Goal: Manage account settings

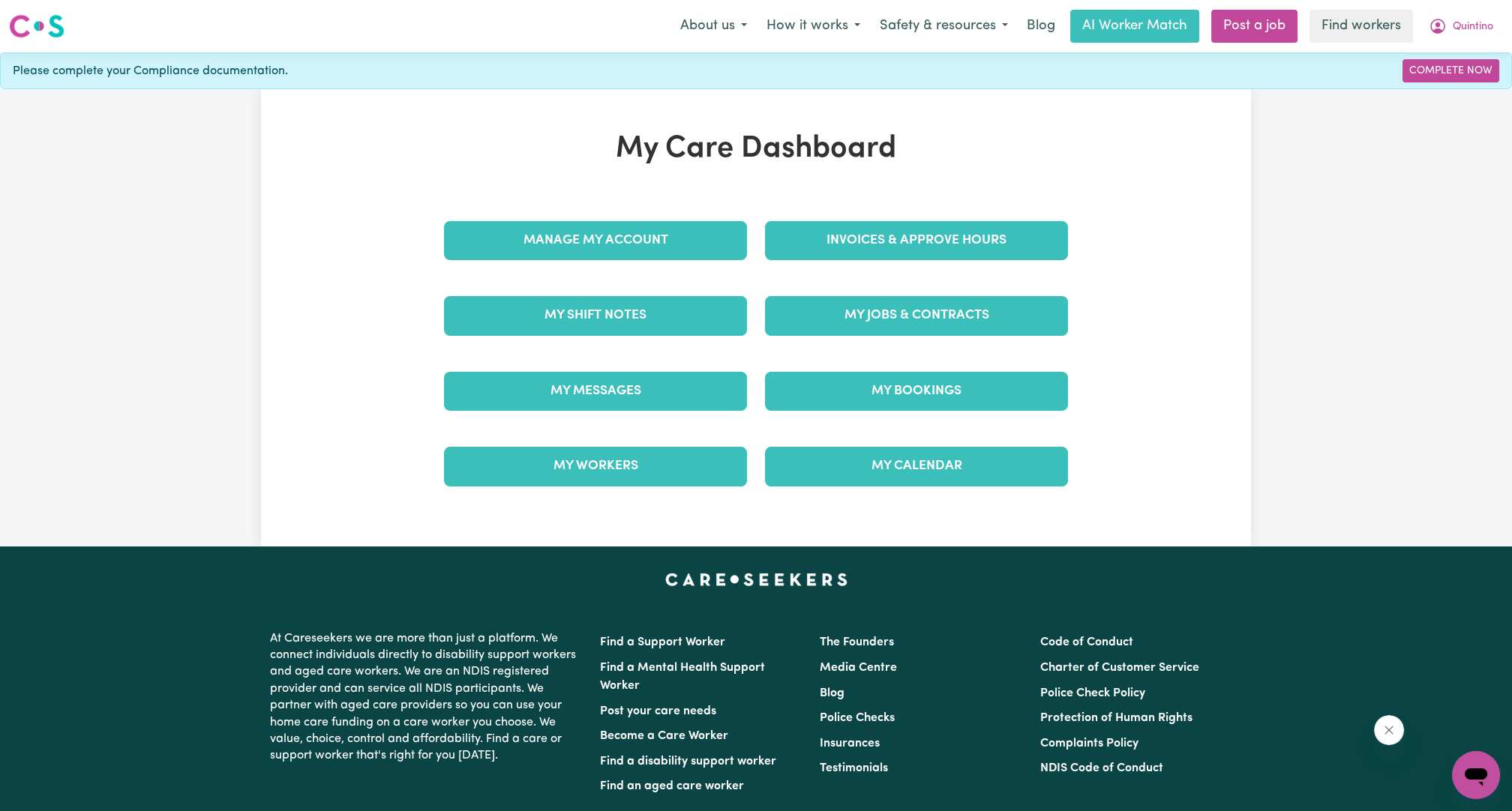
click at [853, 242] on link "Invoices & Approve Hours" at bounding box center [916, 241] width 303 height 39
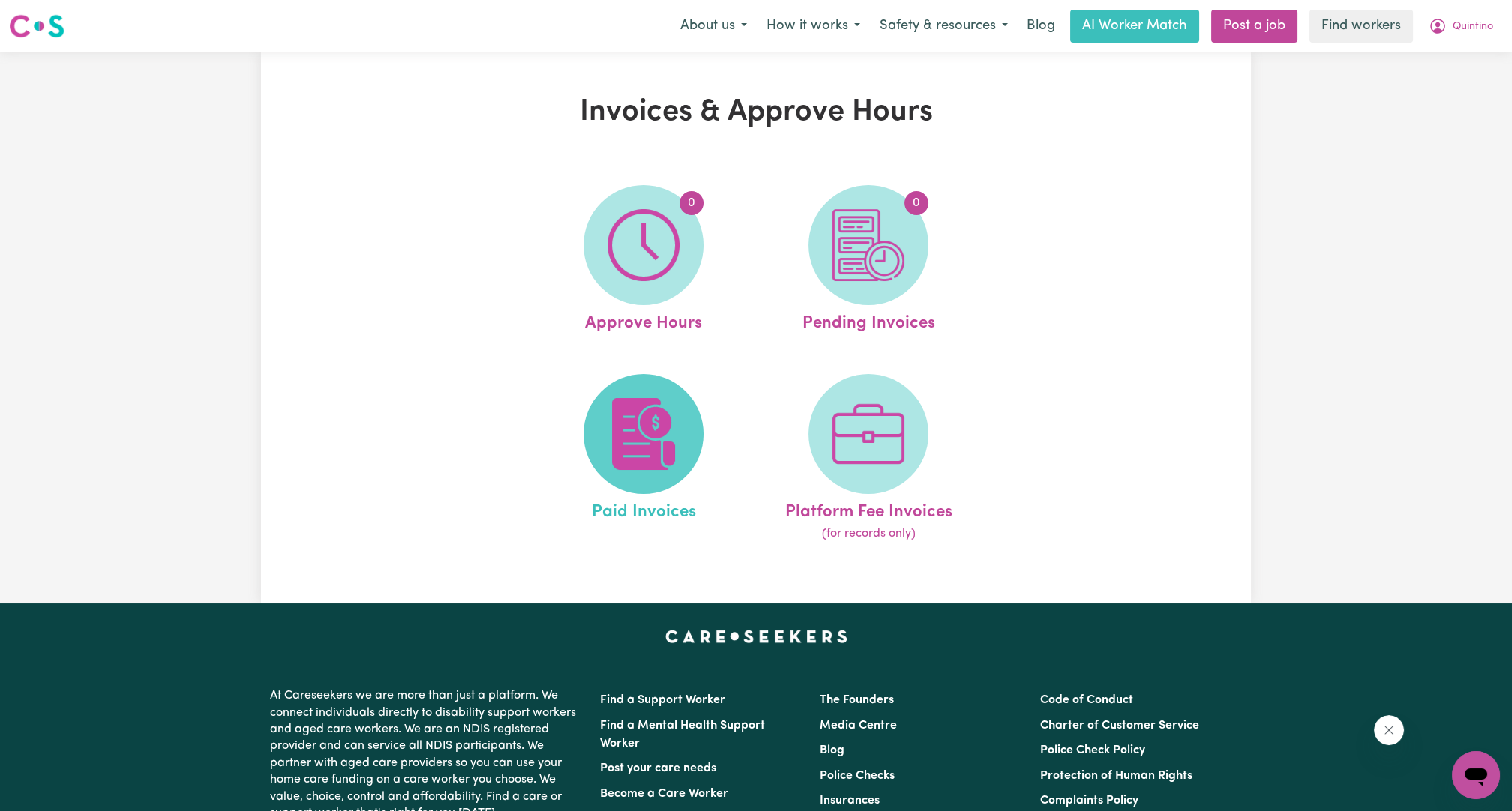
click at [647, 390] on span at bounding box center [643, 434] width 120 height 120
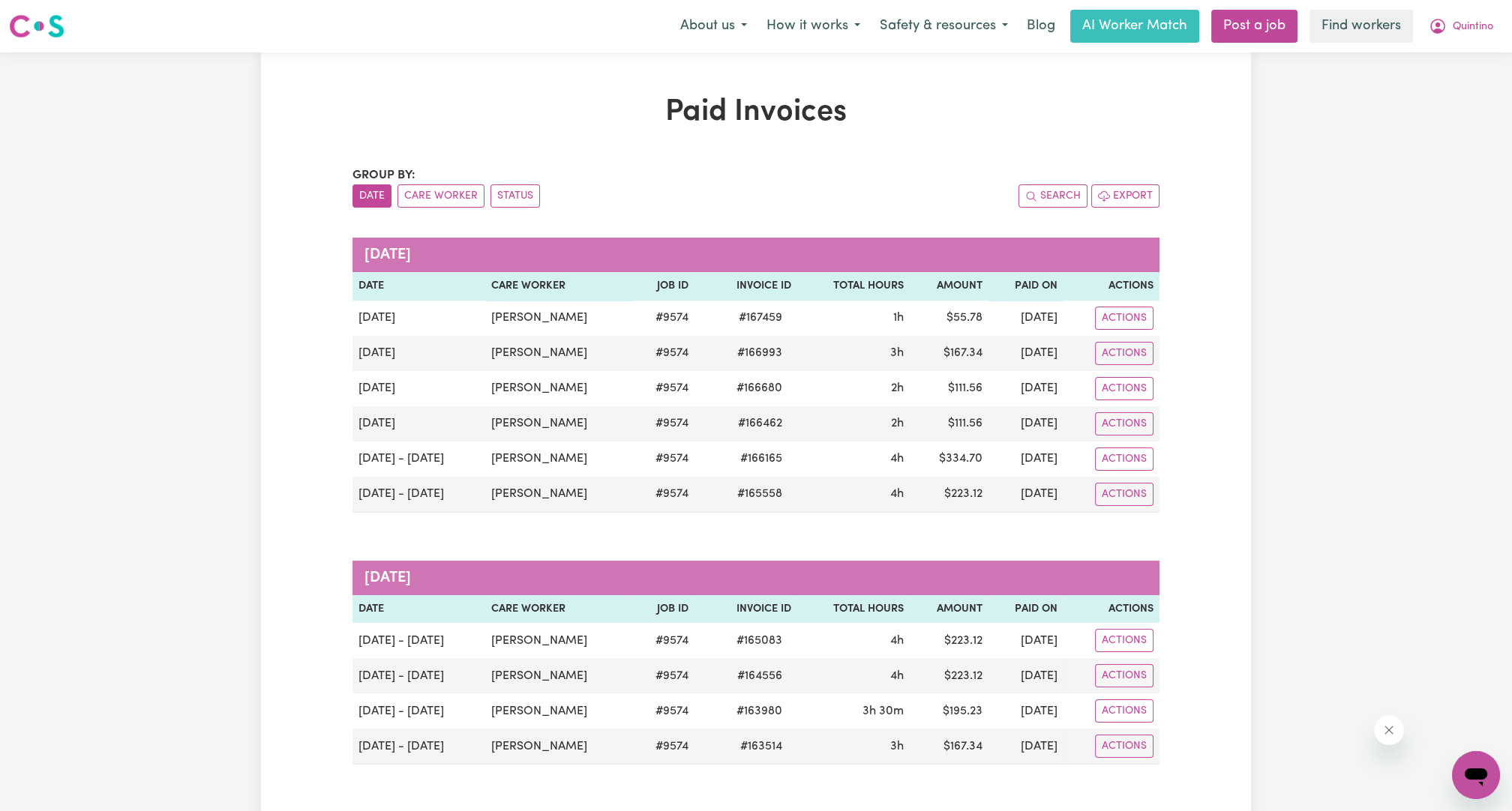
drag, startPoint x: 1248, startPoint y: 261, endPoint x: 1248, endPoint y: 239, distance: 22.0
click at [1478, 19] on span "Quintino" at bounding box center [1472, 27] width 40 height 17
click at [1449, 56] on link "My Dashboard" at bounding box center [1442, 59] width 119 height 29
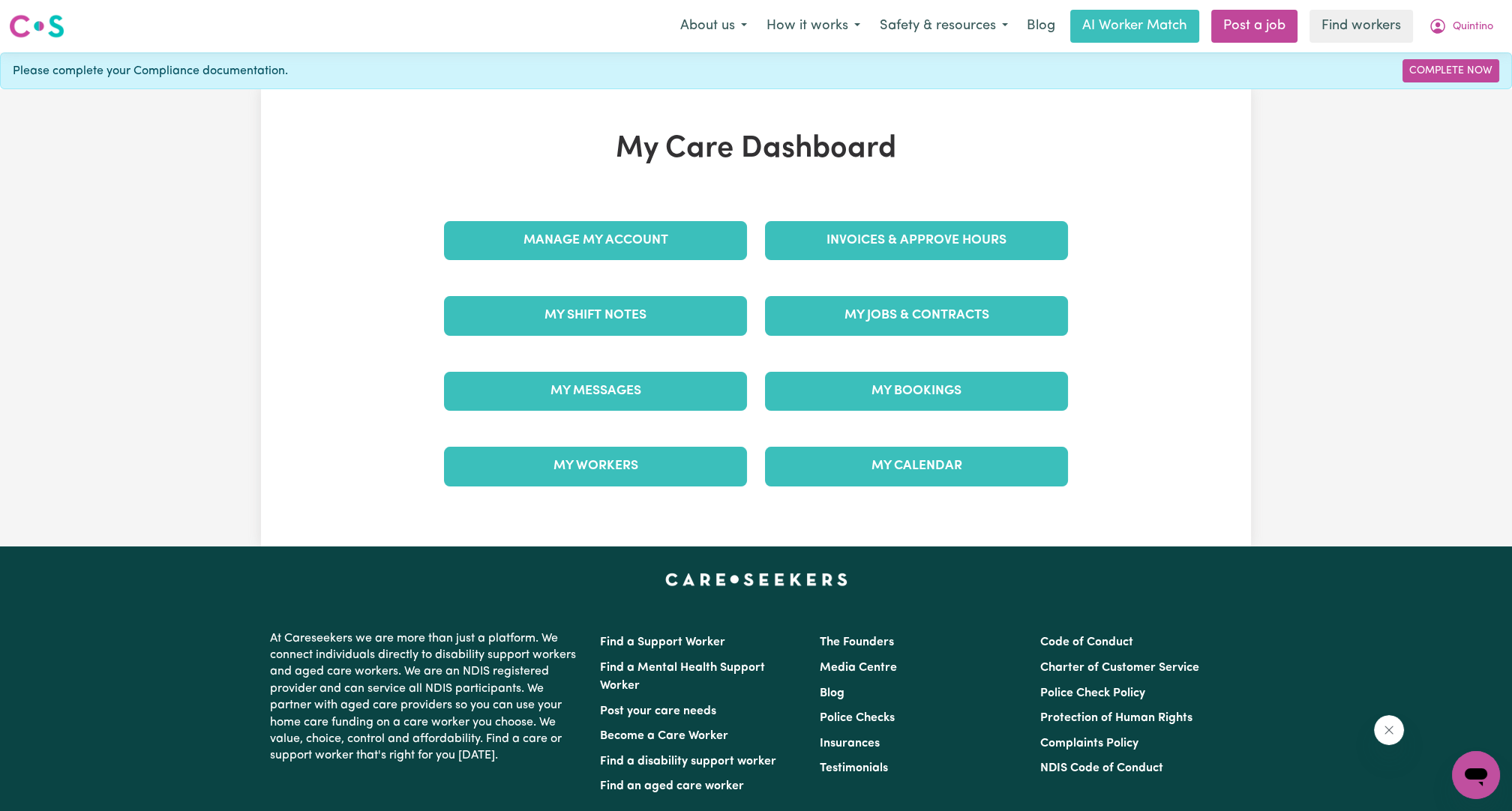
click at [610, 266] on div "Manage My Account" at bounding box center [595, 241] width 321 height 75
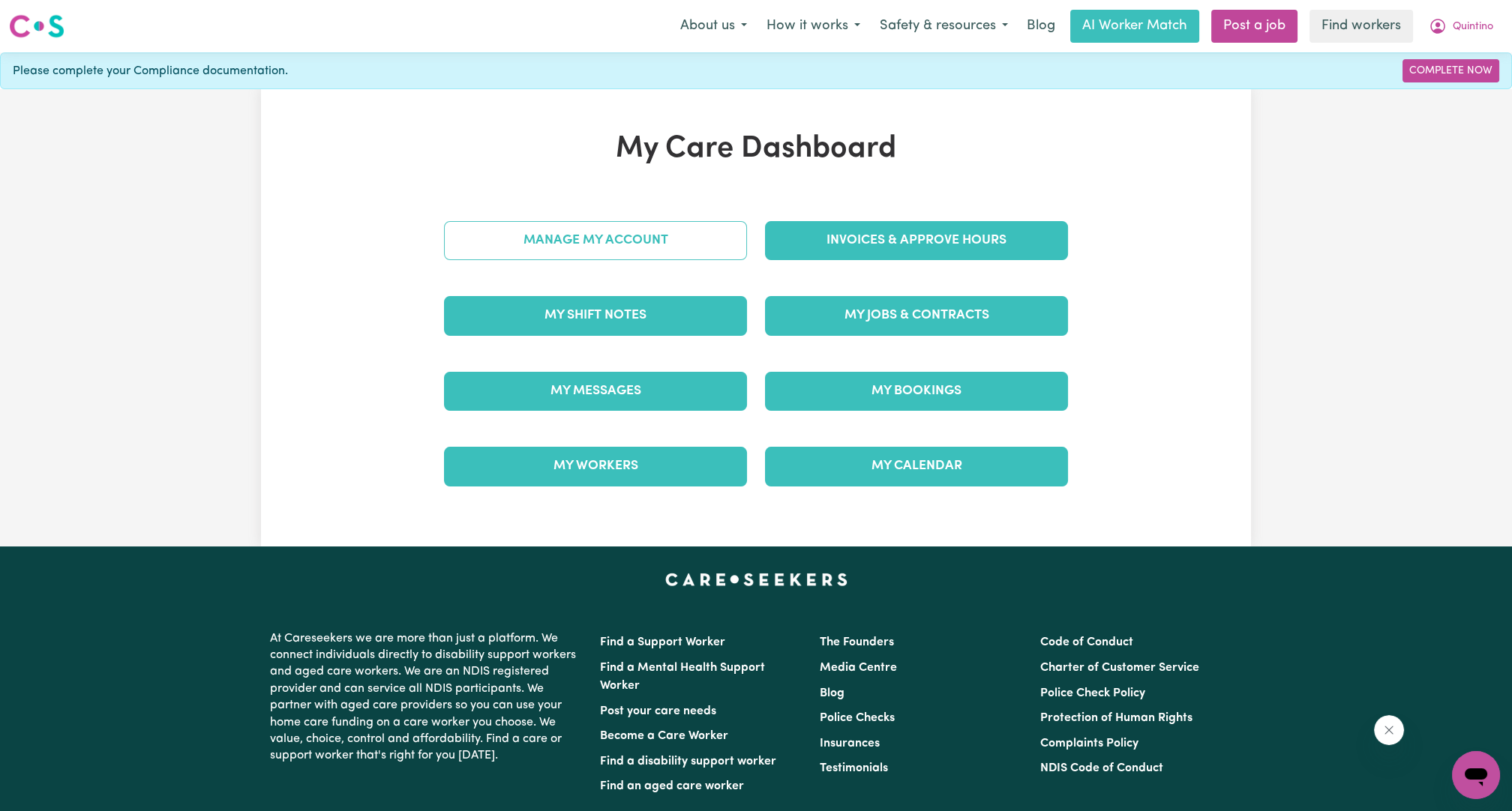
click at [598, 251] on link "Manage My Account" at bounding box center [596, 241] width 303 height 39
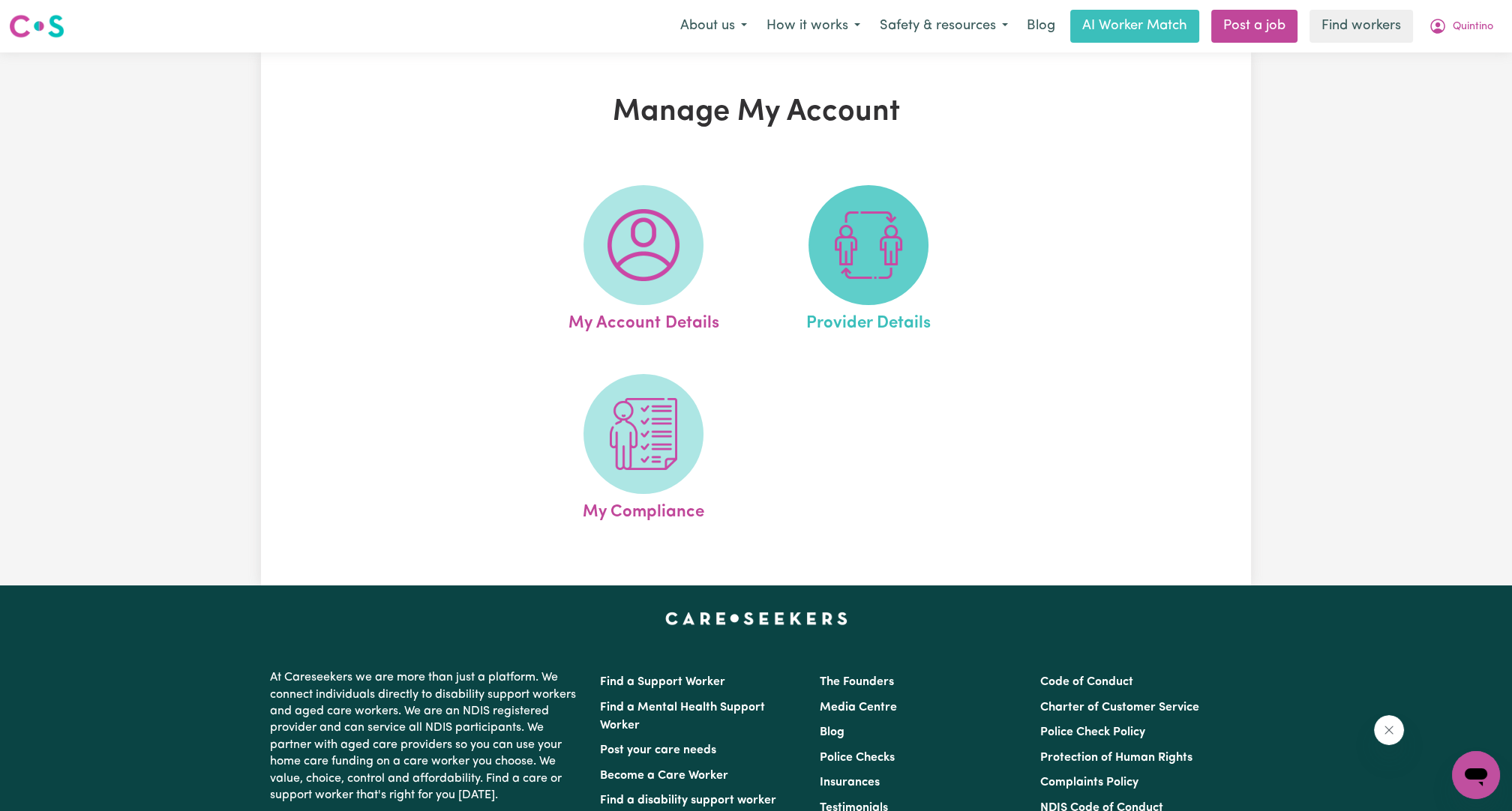
click at [836, 216] on img at bounding box center [868, 246] width 72 height 72
select select "AGED_HOME_CARE"
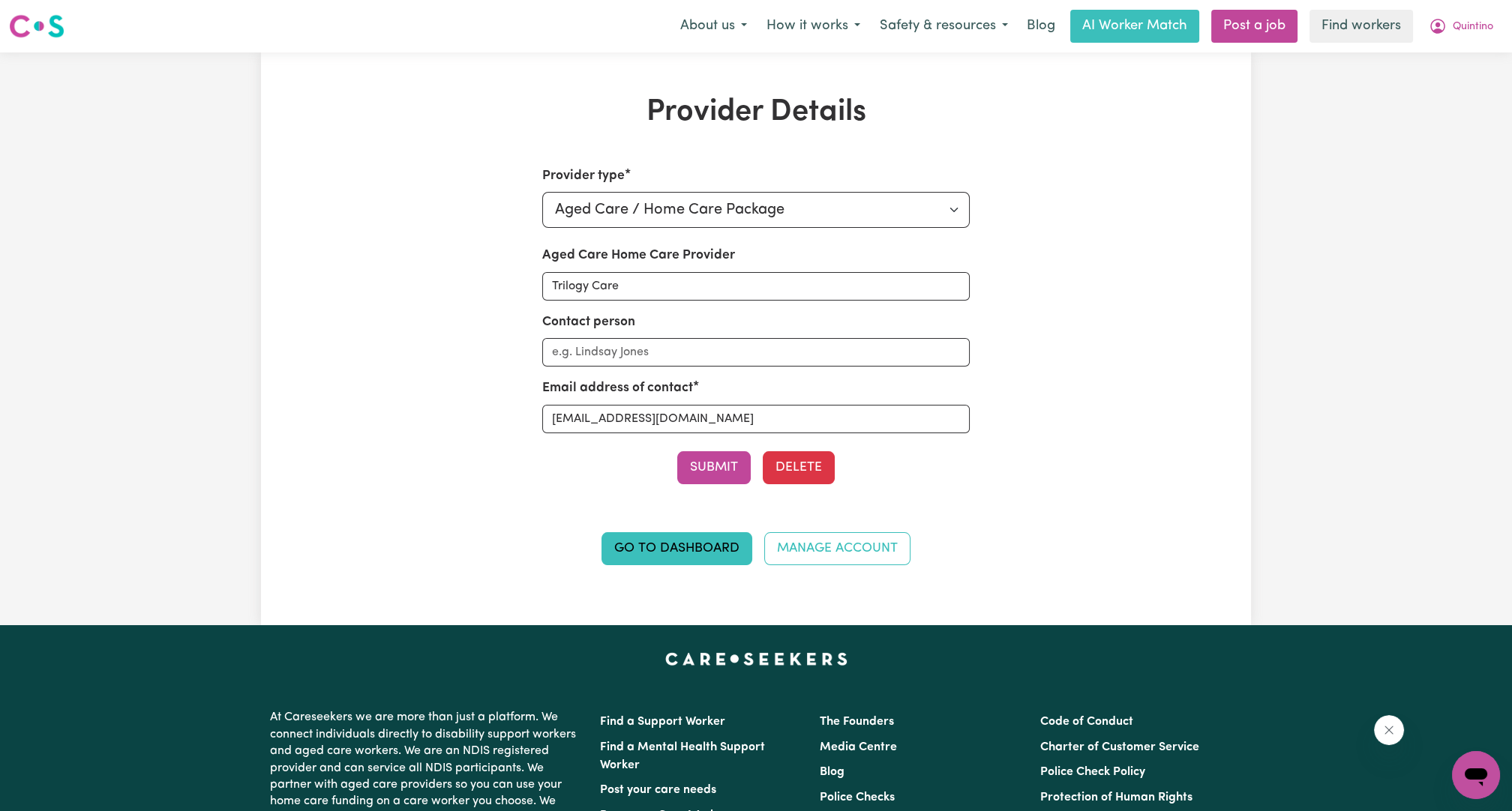
click at [1474, 193] on div "Provider Details Provider type Select your provider type... Privately Aged Care…" at bounding box center [756, 338] width 1512 height 573
click at [1444, 32] on icon "My Account" at bounding box center [1437, 25] width 18 height 18
click at [1415, 80] on link "Logout" at bounding box center [1442, 87] width 119 height 29
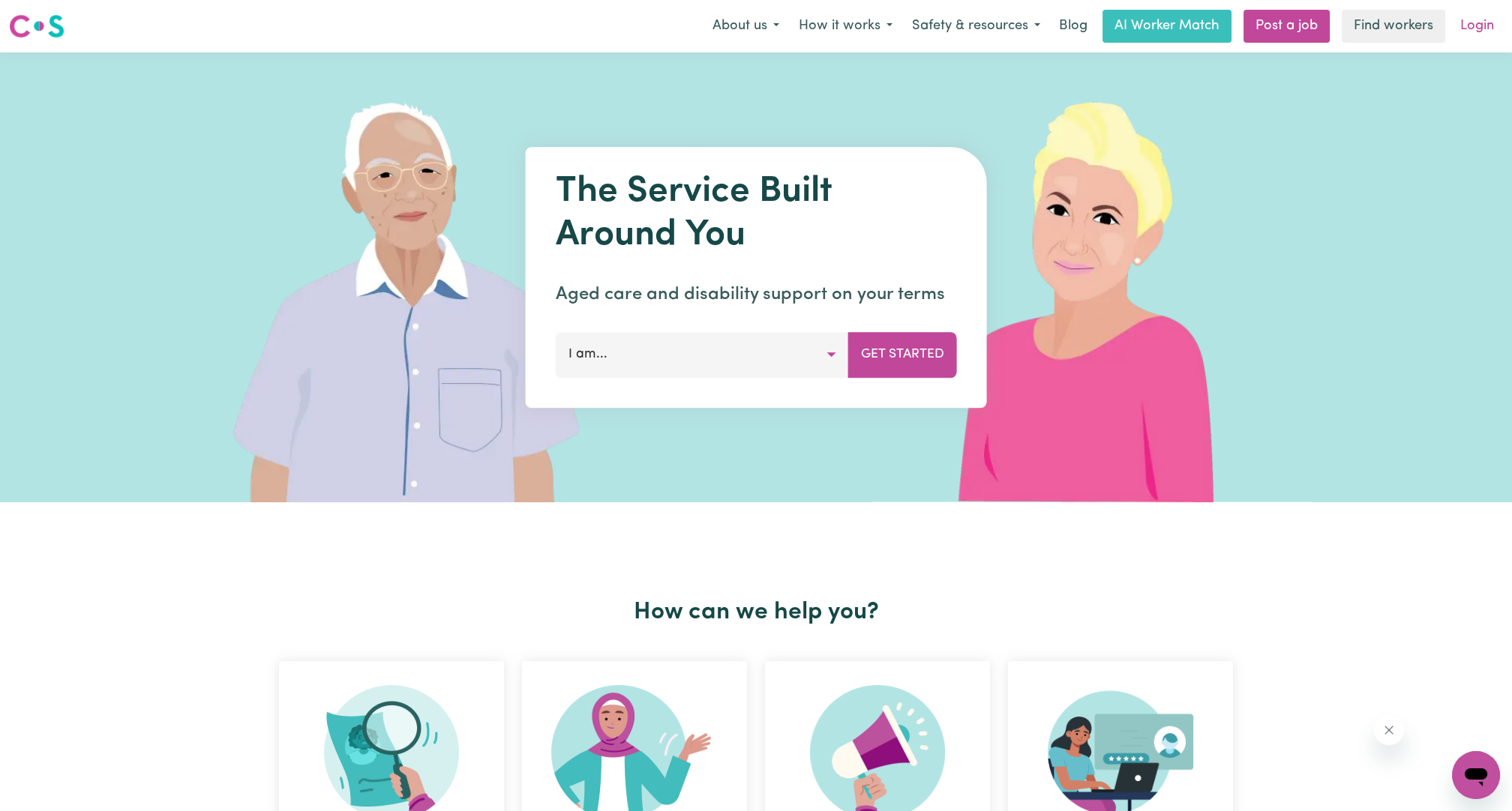
click at [1456, 24] on link "Login" at bounding box center [1476, 26] width 51 height 33
